Goal: Task Accomplishment & Management: Complete application form

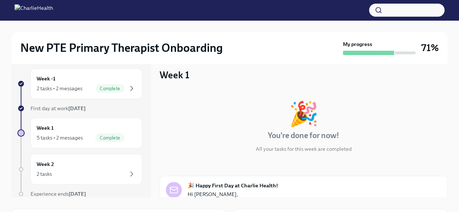
scroll to position [255, 0]
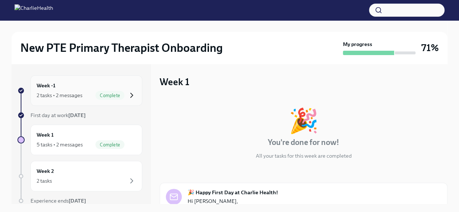
click at [127, 94] on icon "button" at bounding box center [131, 95] width 9 height 9
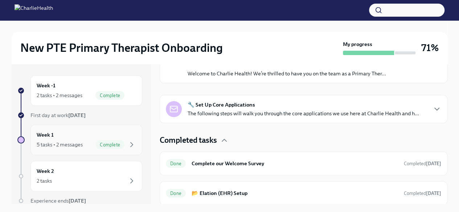
click at [75, 144] on div "5 tasks • 2 messages" at bounding box center [60, 144] width 46 height 7
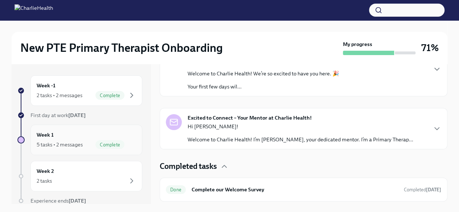
click at [68, 139] on div "Week 1 5 tasks • 2 messages Complete" at bounding box center [86, 140] width 99 height 18
click at [103, 148] on div "Complete" at bounding box center [109, 144] width 29 height 9
click at [432, 128] on icon "button" at bounding box center [436, 128] width 9 height 9
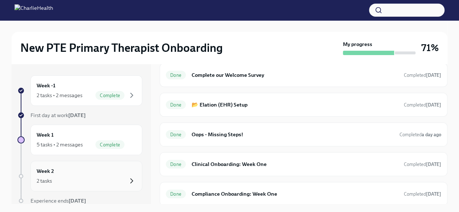
click at [127, 185] on icon "button" at bounding box center [131, 181] width 9 height 9
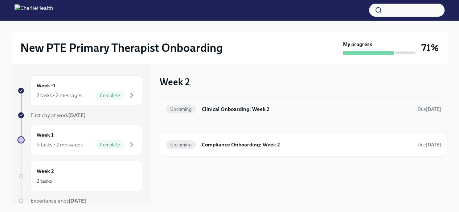
click at [256, 108] on h6 "Clinical Onboarding: Week 2" at bounding box center [307, 109] width 210 height 8
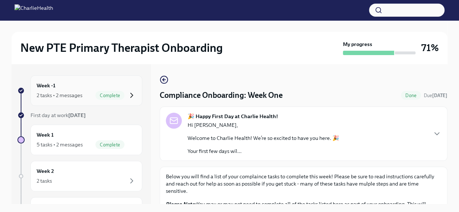
click at [129, 93] on icon "button" at bounding box center [131, 95] width 9 height 9
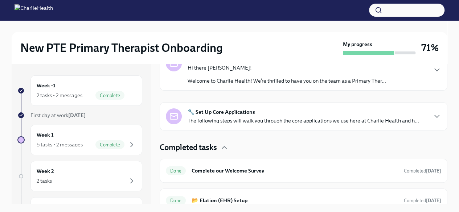
scroll to position [141, 0]
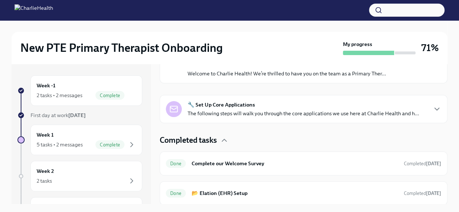
click at [419, 108] on div "🔧 Set Up Core Applications The following steps will walk you through the core a…" at bounding box center [303, 109] width 275 height 16
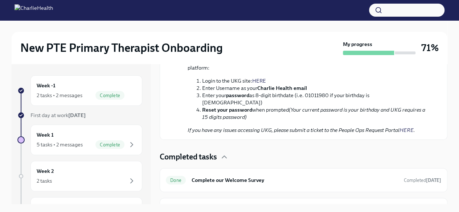
scroll to position [587, 0]
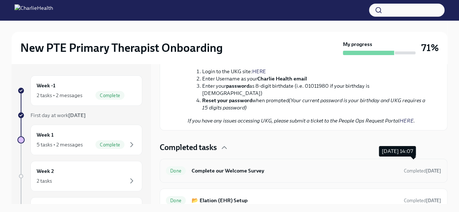
click at [426, 168] on strong "[DATE]" at bounding box center [433, 170] width 15 height 5
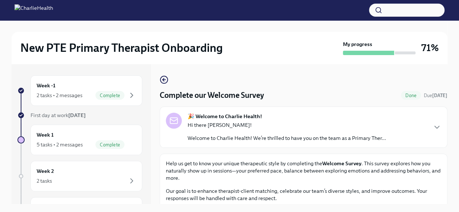
scroll to position [47, 0]
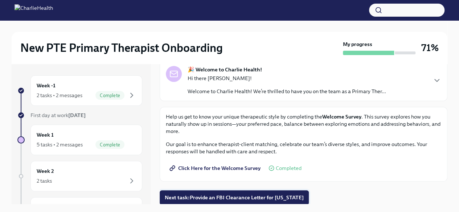
click at [300, 191] on button "Next task : Provide an FBI Clearance Letter for Pennsylvania" at bounding box center [234, 197] width 149 height 15
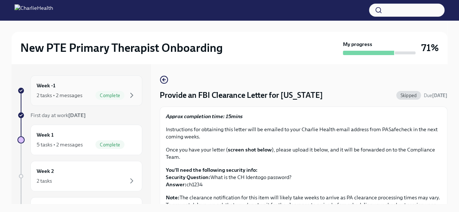
click at [93, 88] on div "Week -1 2 tasks • 2 messages Complete" at bounding box center [86, 91] width 99 height 18
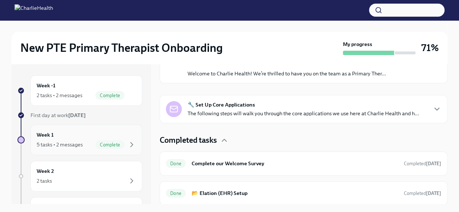
click at [133, 150] on div "Week 1 5 tasks • 2 messages Complete" at bounding box center [86, 140] width 112 height 30
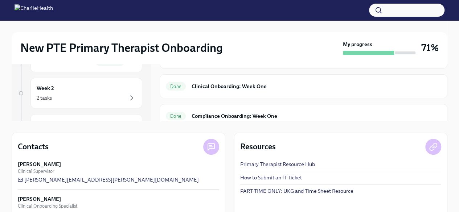
scroll to position [255, 0]
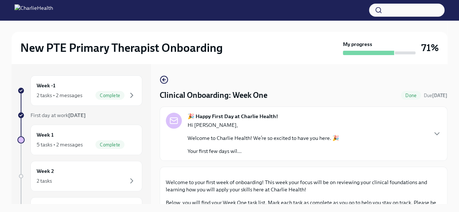
scroll to position [887, 0]
click at [401, 94] on span "Done" at bounding box center [411, 95] width 20 height 5
click at [163, 78] on icon "button" at bounding box center [164, 79] width 9 height 9
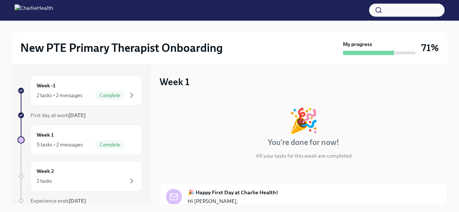
click at [411, 10] on button "button" at bounding box center [406, 10] width 75 height 13
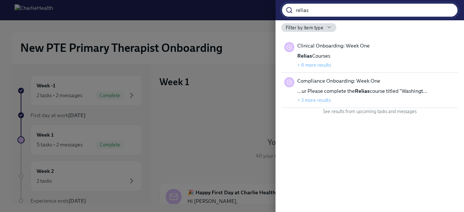
type input "relias"
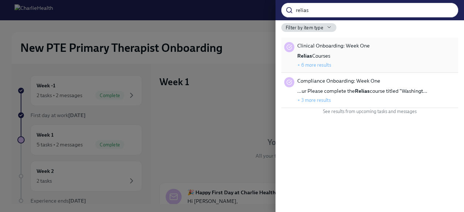
click at [382, 60] on div "Clinical Onboarding: Week One Relias Courses + 6 more results" at bounding box center [369, 55] width 171 height 26
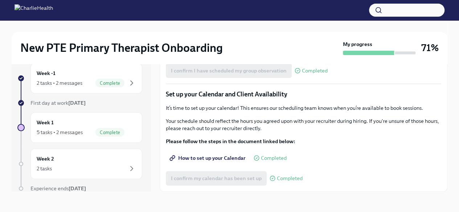
scroll to position [28, 0]
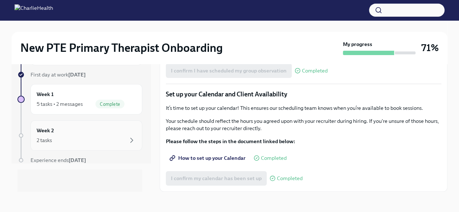
click at [120, 140] on div "2 tasks" at bounding box center [86, 140] width 99 height 9
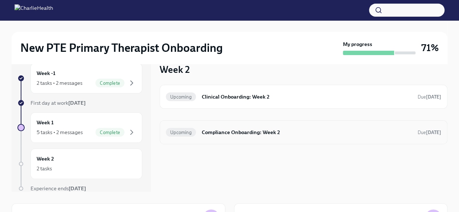
click at [218, 142] on div "Upcoming Compliance Onboarding: Week 2 Due in 8 days" at bounding box center [303, 132] width 287 height 24
click at [221, 134] on h6 "Compliance Onboarding: Week 2" at bounding box center [307, 132] width 210 height 8
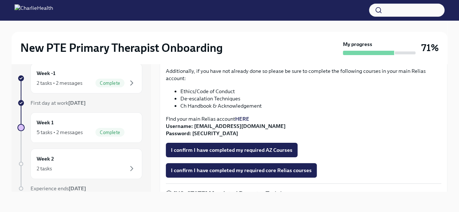
scroll to position [251, 0]
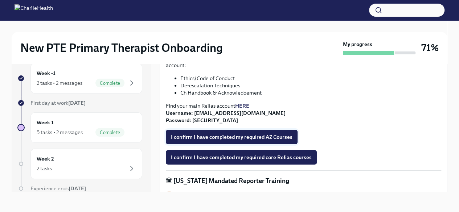
click at [288, 134] on span "I confirm I have completed my required AZ Courses" at bounding box center [231, 136] width 121 height 7
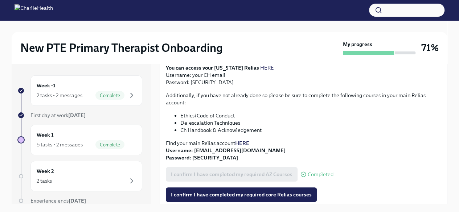
scroll to position [247, 0]
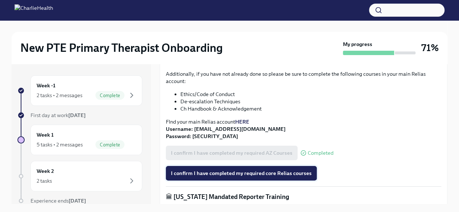
click at [301, 174] on span "I confirm I have completed my required core Relias courses" at bounding box center [241, 173] width 141 height 7
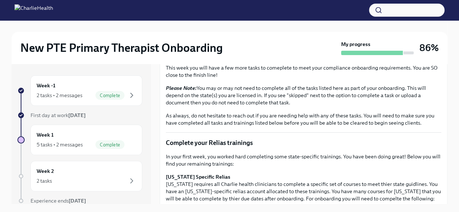
scroll to position [0, 0]
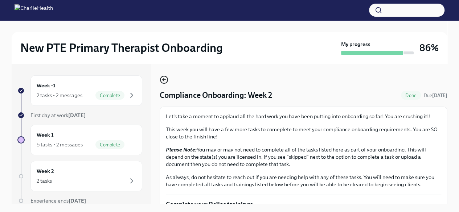
click at [162, 78] on icon "button" at bounding box center [164, 79] width 9 height 9
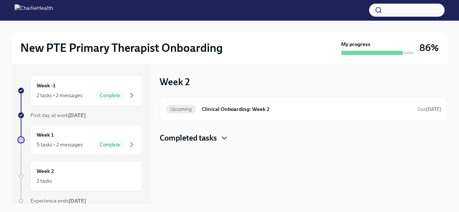
click at [226, 136] on icon "button" at bounding box center [224, 138] width 9 height 9
click at [278, 160] on h6 "Compliance Onboarding: Week 2" at bounding box center [294, 161] width 206 height 8
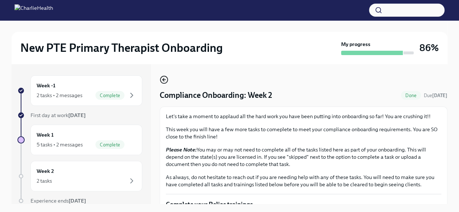
click at [162, 79] on icon "button" at bounding box center [164, 79] width 9 height 9
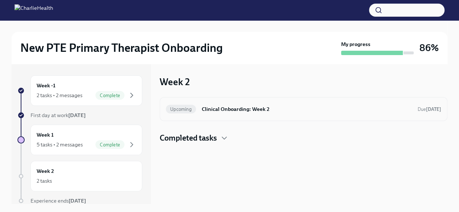
click at [208, 109] on h6 "Clinical Onboarding: Week 2" at bounding box center [307, 109] width 210 height 8
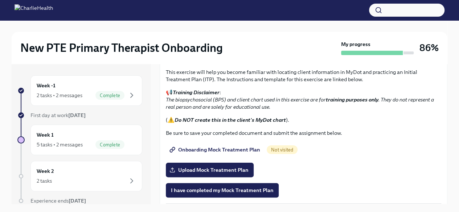
scroll to position [458, 0]
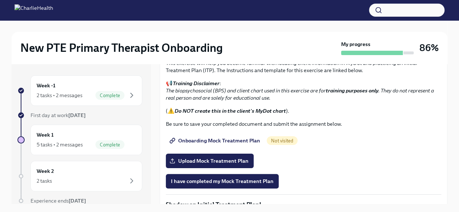
click at [257, 9] on span "Measurement Based Care (MBC) Training" at bounding box center [224, 5] width 107 height 7
